Goal: Task Accomplishment & Management: Manage account settings

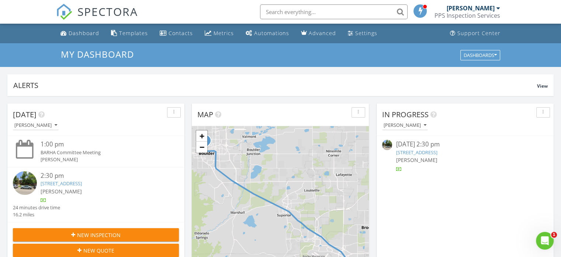
click at [72, 182] on link "1934 18th St 11, Boulder, CO 80302" at bounding box center [61, 183] width 41 height 7
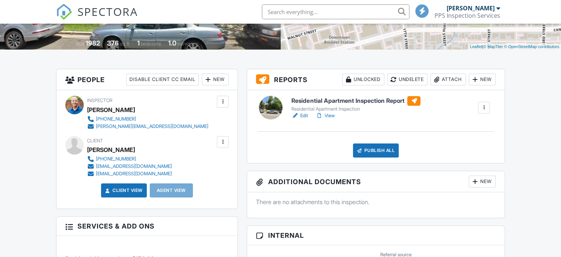
scroll to position [148, 0]
click at [303, 116] on link "Edit" at bounding box center [300, 115] width 17 height 7
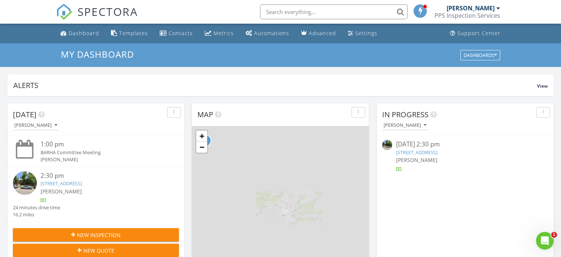
scroll to position [37, 0]
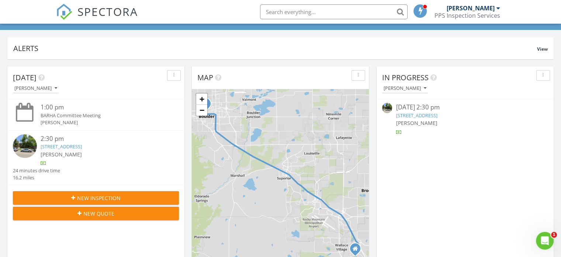
click at [426, 106] on div "08/27/25 2:30 pm" at bounding box center [465, 107] width 138 height 9
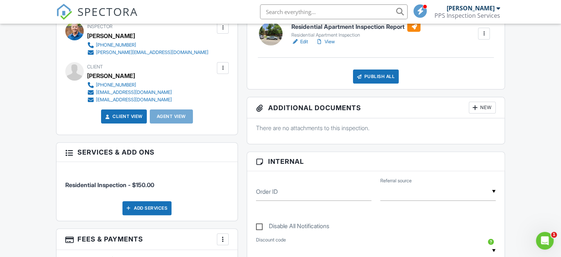
click at [481, 110] on div "New" at bounding box center [482, 107] width 27 height 12
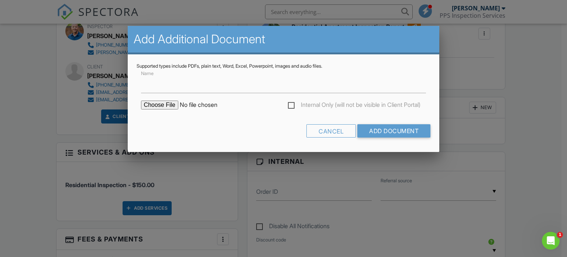
click at [172, 104] on input "file" at bounding box center [203, 104] width 125 height 9
click at [325, 129] on div "Cancel" at bounding box center [330, 130] width 49 height 13
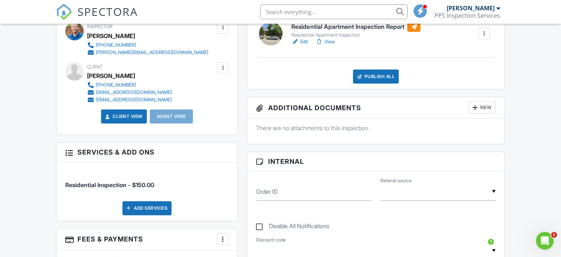
click at [483, 109] on div "New" at bounding box center [482, 107] width 27 height 12
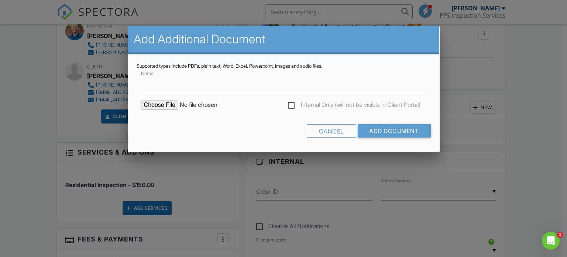
click at [162, 101] on input "file" at bounding box center [203, 104] width 125 height 9
type input "C:\fakepath\1934 18th St. Unit 11 RL Form.pdf"
click at [379, 129] on input "Add Document" at bounding box center [393, 130] width 73 height 13
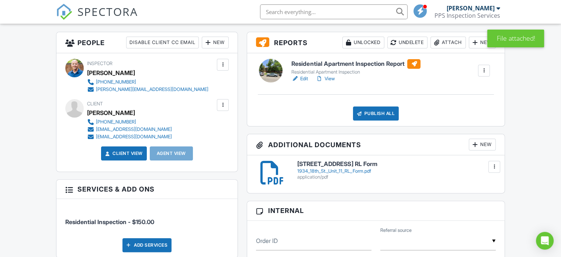
click at [486, 146] on div "New" at bounding box center [482, 144] width 27 height 12
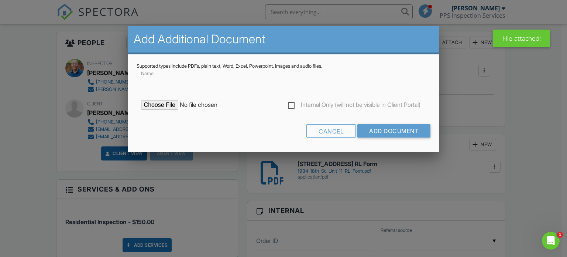
click at [168, 104] on input "file" at bounding box center [203, 104] width 125 height 9
click at [164, 104] on input "file" at bounding box center [203, 104] width 125 height 9
type input "C:\fakepath\1934 18th St. Unit 11_Final SmartRegs Report.pdf"
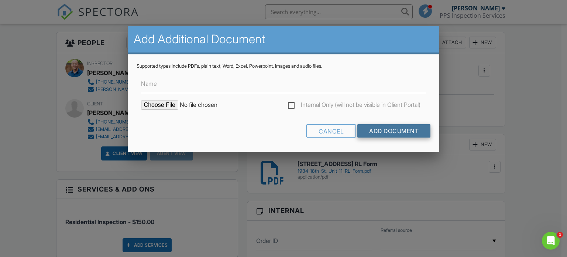
click at [388, 128] on input "Add Document" at bounding box center [393, 130] width 73 height 13
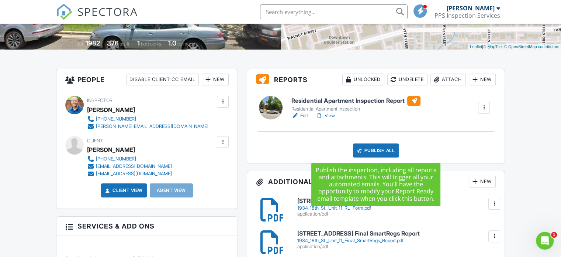
click at [385, 148] on div "Publish All" at bounding box center [376, 150] width 46 height 14
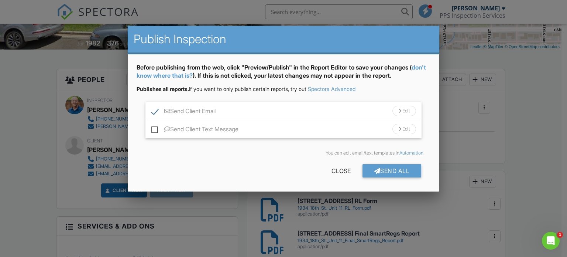
click at [154, 127] on label "Send Client Text Message" at bounding box center [194, 129] width 87 height 9
click at [154, 127] on input "Send Client Text Message" at bounding box center [153, 125] width 5 height 5
checkbox input "true"
click at [390, 168] on div "Send All" at bounding box center [391, 170] width 59 height 13
